Goal: Information Seeking & Learning: Find specific fact

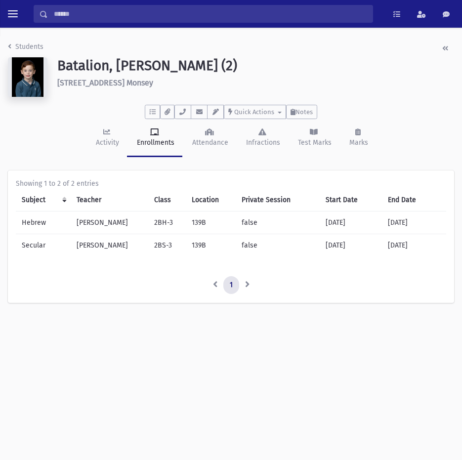
click at [35, 51] on li "Students" at bounding box center [26, 47] width 36 height 10
click at [33, 46] on link "Students" at bounding box center [26, 47] width 36 height 8
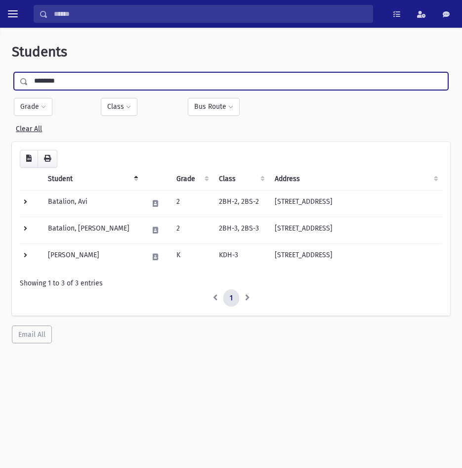
drag, startPoint x: 77, startPoint y: 87, endPoint x: -164, endPoint y: 91, distance: 241.4
click at [0, 91] on html "Search Results All Accounts Students" at bounding box center [231, 234] width 462 height 468
type input "*****"
click at [12, 72] on input "submit" at bounding box center [26, 78] width 28 height 13
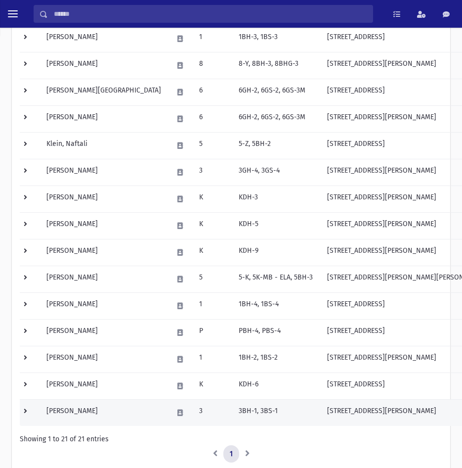
scroll to position [346, 0]
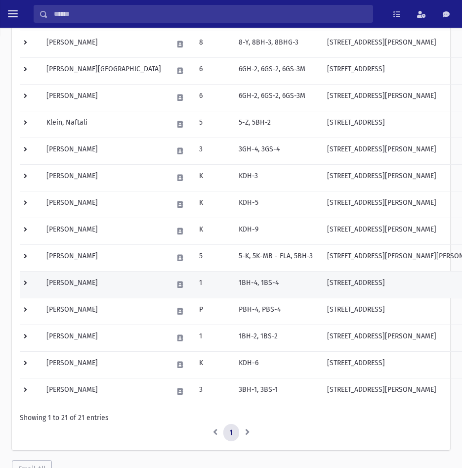
click at [104, 278] on td "Klein, Yaakov" at bounding box center [104, 284] width 127 height 27
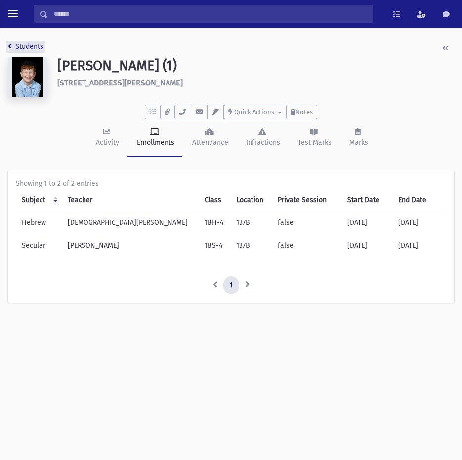
click at [22, 45] on link "Students" at bounding box center [26, 47] width 36 height 8
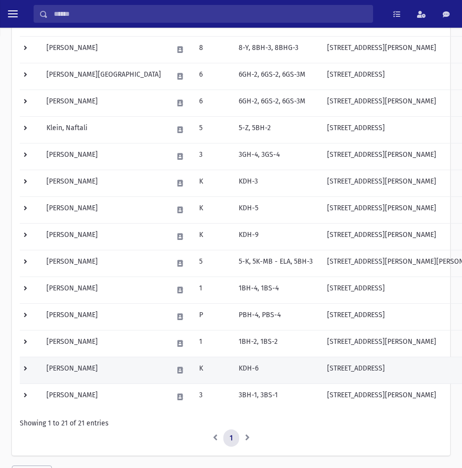
scroll to position [291, 0]
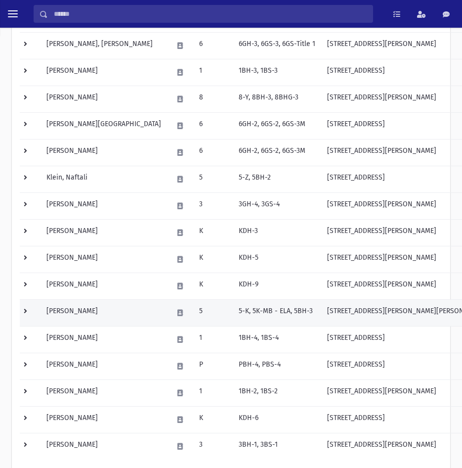
click at [98, 310] on td "Klein, Yaakov" at bounding box center [104, 312] width 127 height 27
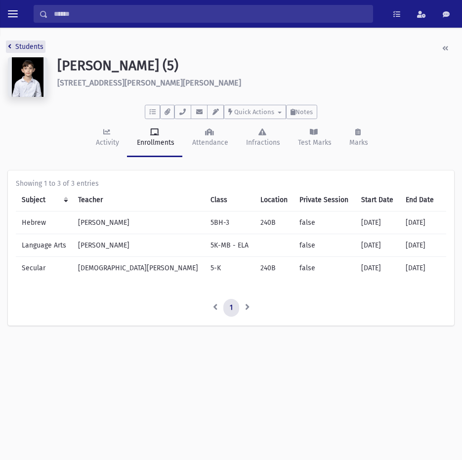
click at [24, 48] on link "Students" at bounding box center [26, 47] width 36 height 8
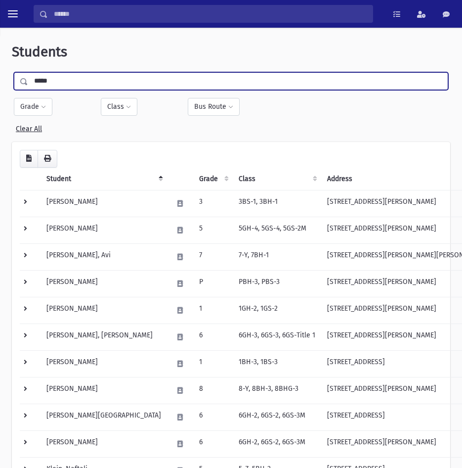
drag, startPoint x: 83, startPoint y: 86, endPoint x: -140, endPoint y: 64, distance: 223.6
click at [0, 64] on html "Search Results All Accounts Students" at bounding box center [231, 234] width 462 height 468
type input "*****"
click at [12, 72] on input "submit" at bounding box center [26, 78] width 28 height 13
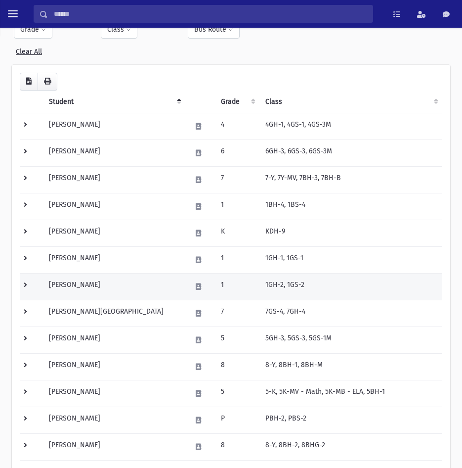
scroll to position [99, 0]
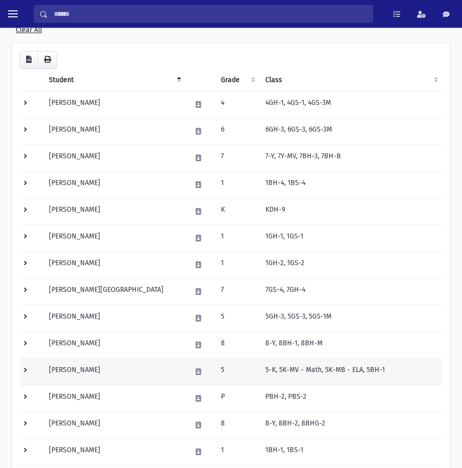
click at [101, 365] on td "[PERSON_NAME]" at bounding box center [114, 371] width 142 height 27
